Goal: Information Seeking & Learning: Understand process/instructions

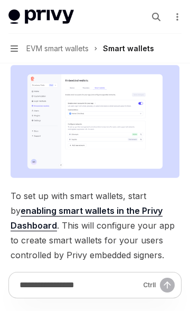
scroll to position [398, 0]
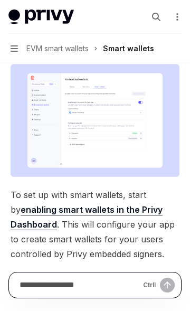
click at [93, 284] on input "Ask a question..." at bounding box center [79, 285] width 119 height 25
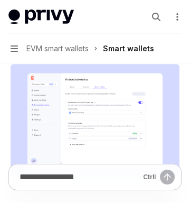
click at [45, 48] on span "EVM smart wallets" at bounding box center [57, 48] width 62 height 13
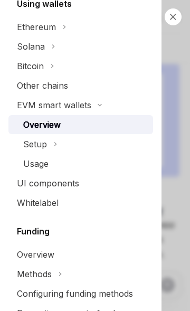
scroll to position [0, 0]
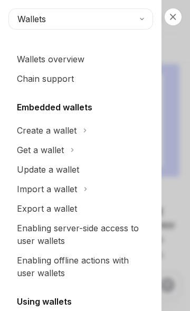
click at [24, 15] on span "Wallets" at bounding box center [31, 19] width 29 height 13
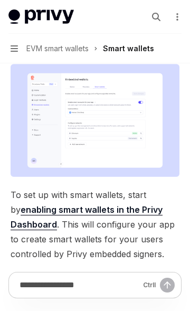
click at [15, 48] on icon "button" at bounding box center [14, 48] width 7 height 6
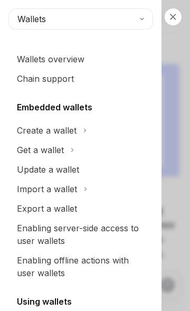
click at [31, 129] on div "Create a wallet" at bounding box center [47, 130] width 60 height 13
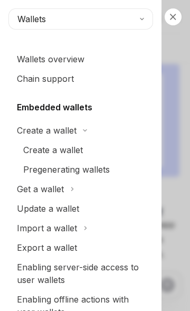
click at [33, 149] on div "Create a wallet" at bounding box center [53, 150] width 60 height 13
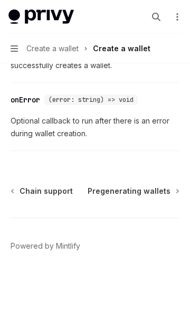
scroll to position [1315, 0]
type textarea "*"
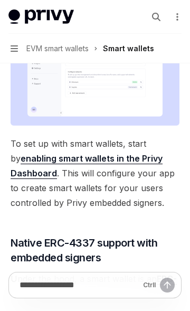
scroll to position [398, 0]
